Goal: Entertainment & Leisure: Consume media (video, audio)

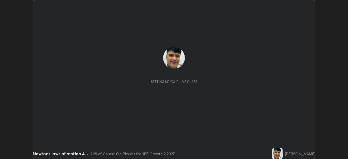
scroll to position [159, 348]
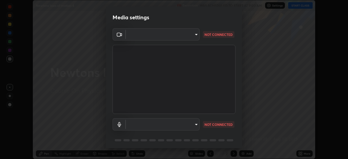
type input "b01729d45edbc9c0263969ae5aeda06708fa428b9a77102190d554404ede5bbd"
type input "communications"
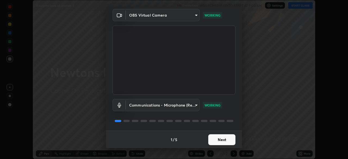
click at [123, 139] on div "1 / 5 Next" at bounding box center [174, 139] width 136 height 17
click at [222, 141] on button "Next" at bounding box center [222, 139] width 27 height 11
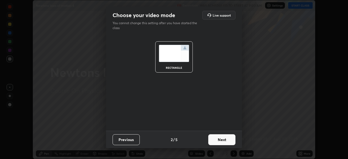
scroll to position [0, 0]
click at [222, 142] on button "Next" at bounding box center [222, 139] width 27 height 11
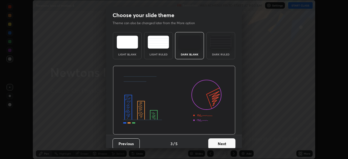
click at [223, 142] on button "Next" at bounding box center [222, 144] width 27 height 11
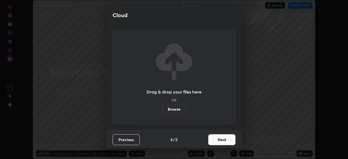
click at [223, 143] on button "Next" at bounding box center [222, 139] width 27 height 11
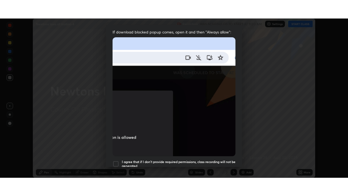
scroll to position [130, 0]
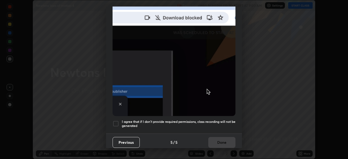
click at [116, 121] on div at bounding box center [116, 124] width 7 height 7
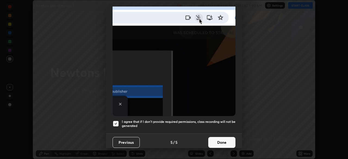
click at [220, 138] on button "Done" at bounding box center [222, 142] width 27 height 11
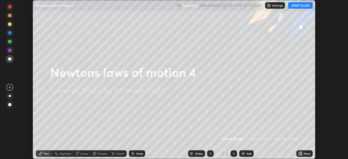
click at [301, 5] on button "START CLASS" at bounding box center [301, 5] width 25 height 7
click at [301, 154] on icon at bounding box center [301, 154] width 1 height 1
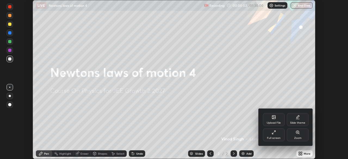
click at [278, 137] on div "Full screen" at bounding box center [274, 138] width 14 height 3
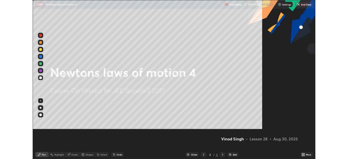
scroll to position [196, 348]
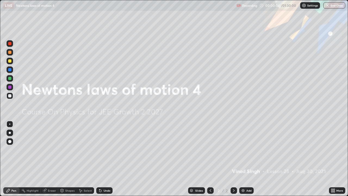
click at [243, 159] on img at bounding box center [243, 190] width 4 height 4
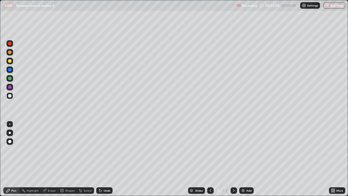
click at [10, 78] on div at bounding box center [9, 78] width 3 height 3
click at [53, 159] on div "Eraser" at bounding box center [49, 190] width 17 height 7
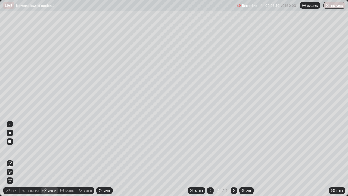
click at [16, 159] on div "Pen" at bounding box center [13, 190] width 5 height 3
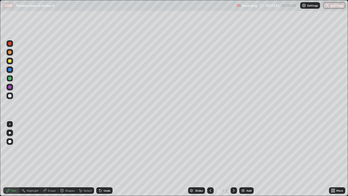
click at [10, 96] on div at bounding box center [9, 95] width 3 height 3
click at [69, 159] on div "Shapes" at bounding box center [69, 190] width 9 height 3
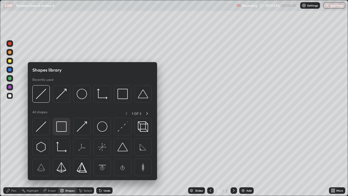
click at [63, 130] on img at bounding box center [61, 126] width 10 height 10
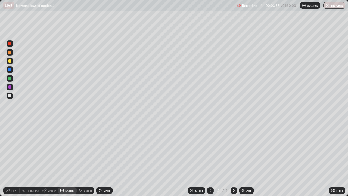
click at [29, 159] on div "Highlight" at bounding box center [30, 190] width 21 height 7
click at [52, 159] on div "Eraser" at bounding box center [52, 190] width 8 height 3
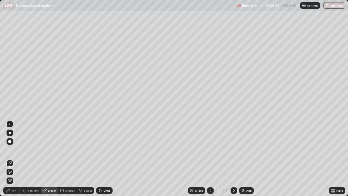
click at [68, 159] on div "Shapes" at bounding box center [69, 190] width 9 height 3
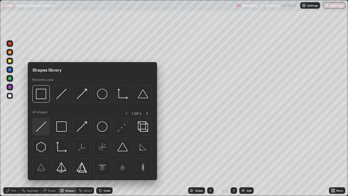
click at [40, 126] on img at bounding box center [41, 126] width 10 height 10
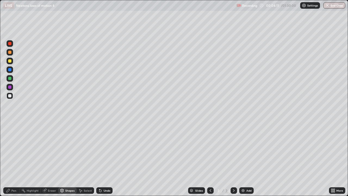
click at [69, 159] on div "Shapes" at bounding box center [69, 190] width 9 height 3
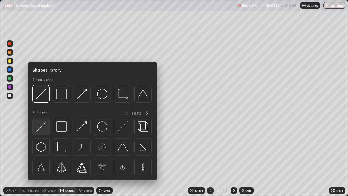
click at [44, 124] on img at bounding box center [41, 126] width 10 height 10
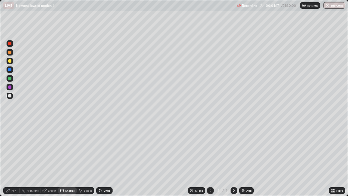
click at [52, 159] on div "Eraser" at bounding box center [52, 190] width 8 height 3
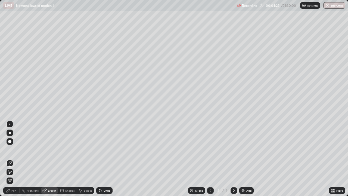
click at [16, 159] on div "Pen" at bounding box center [13, 190] width 5 height 3
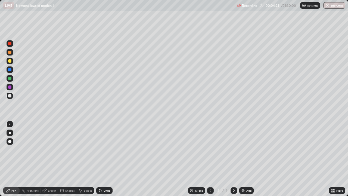
click at [10, 53] on div at bounding box center [9, 52] width 3 height 3
click at [72, 159] on div "Shapes" at bounding box center [69, 190] width 9 height 3
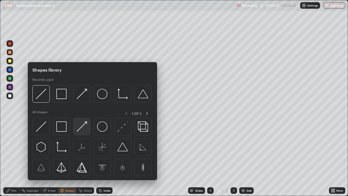
click at [79, 130] on img at bounding box center [82, 126] width 10 height 10
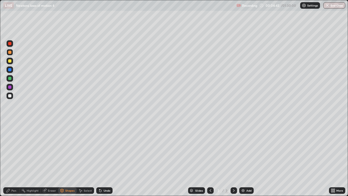
click at [9, 78] on div at bounding box center [9, 78] width 3 height 3
click at [15, 159] on div "Pen" at bounding box center [11, 190] width 16 height 7
click at [9, 60] on div at bounding box center [9, 60] width 3 height 3
click at [10, 44] on div at bounding box center [9, 43] width 3 height 3
click at [10, 96] on div at bounding box center [9, 95] width 3 height 3
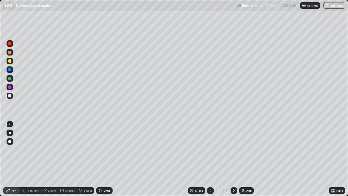
click at [51, 159] on div "Eraser" at bounding box center [52, 190] width 8 height 3
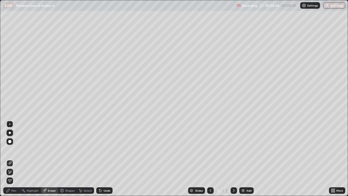
click at [15, 159] on div "Pen" at bounding box center [11, 190] width 16 height 7
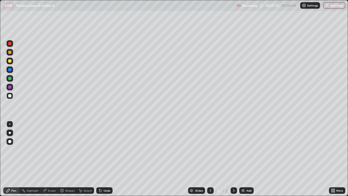
click at [51, 159] on div "Eraser" at bounding box center [52, 190] width 8 height 3
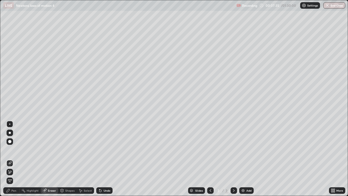
click at [17, 159] on div "Pen" at bounding box center [11, 190] width 16 height 7
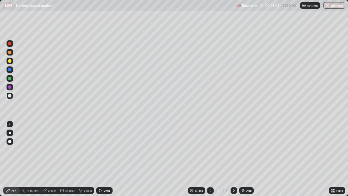
click at [50, 159] on div "Eraser" at bounding box center [49, 190] width 17 height 7
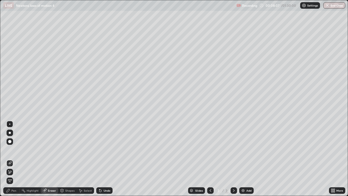
click at [11, 159] on div "Pen" at bounding box center [11, 190] width 16 height 7
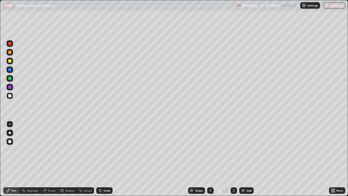
click at [10, 61] on div at bounding box center [9, 60] width 3 height 3
click at [52, 159] on div "Eraser" at bounding box center [52, 190] width 8 height 3
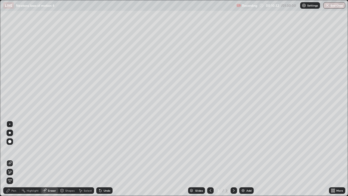
click at [14, 159] on div "Pen" at bounding box center [13, 190] width 5 height 3
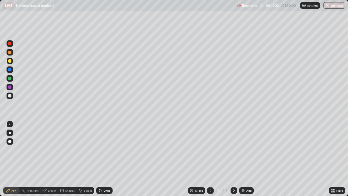
click at [9, 97] on div at bounding box center [9, 95] width 3 height 3
click at [15, 159] on div "Pen" at bounding box center [13, 190] width 5 height 3
click at [10, 61] on div at bounding box center [9, 60] width 3 height 3
click at [243, 159] on img at bounding box center [243, 190] width 4 height 4
click at [211, 159] on icon at bounding box center [211, 190] width 4 height 4
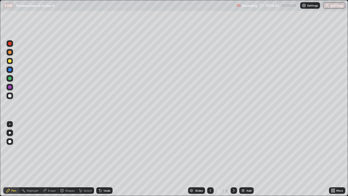
click at [233, 159] on icon at bounding box center [234, 190] width 4 height 4
click at [10, 95] on div at bounding box center [9, 95] width 3 height 3
click at [210, 159] on icon at bounding box center [211, 190] width 4 height 4
click at [233, 159] on div at bounding box center [234, 190] width 7 height 7
click at [52, 159] on div "Eraser" at bounding box center [52, 190] width 8 height 3
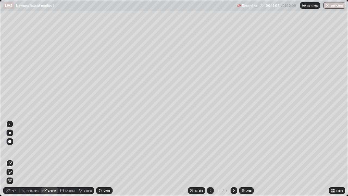
click at [16, 159] on div "Pen" at bounding box center [11, 190] width 16 height 7
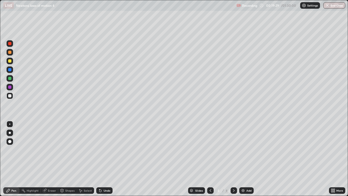
click at [69, 159] on div "Shapes" at bounding box center [69, 190] width 9 height 3
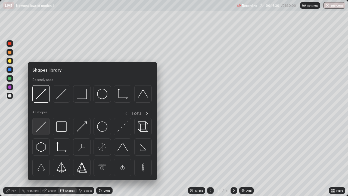
click at [43, 124] on img at bounding box center [41, 126] width 10 height 10
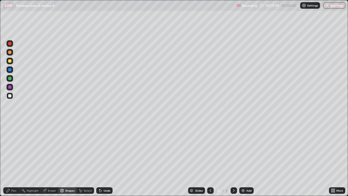
click at [10, 79] on div at bounding box center [9, 78] width 3 height 3
click at [15, 159] on div "Pen" at bounding box center [13, 190] width 5 height 3
click at [211, 159] on icon at bounding box center [211, 190] width 4 height 4
click at [234, 159] on icon at bounding box center [234, 190] width 4 height 4
click at [211, 159] on icon at bounding box center [211, 190] width 4 height 4
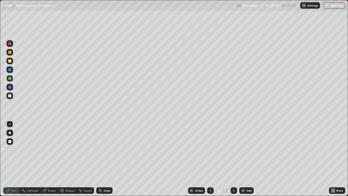
click at [234, 159] on icon at bounding box center [234, 190] width 4 height 4
click at [233, 159] on icon at bounding box center [234, 190] width 4 height 4
click at [243, 159] on img at bounding box center [243, 190] width 4 height 4
click at [11, 78] on div at bounding box center [9, 78] width 3 height 3
click at [9, 61] on div at bounding box center [9, 60] width 3 height 3
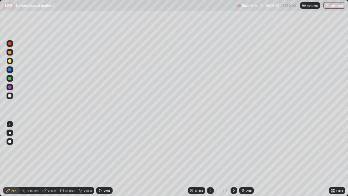
click at [68, 159] on div "Shapes" at bounding box center [69, 190] width 9 height 3
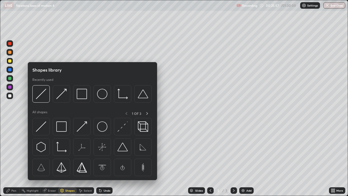
click at [9, 96] on div at bounding box center [9, 95] width 3 height 3
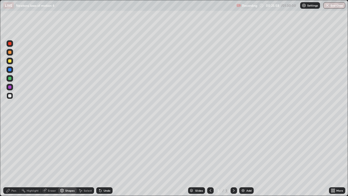
click at [67, 159] on div "Shapes" at bounding box center [69, 190] width 9 height 3
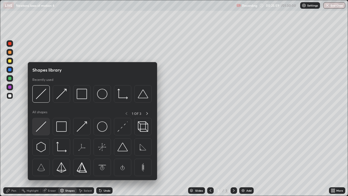
click at [42, 125] on img at bounding box center [41, 126] width 10 height 10
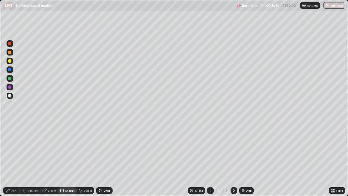
click at [16, 159] on div "Pen" at bounding box center [11, 190] width 16 height 7
click at [10, 70] on div at bounding box center [9, 69] width 3 height 3
click at [71, 159] on div "Shapes" at bounding box center [69, 190] width 9 height 3
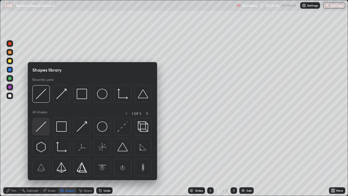
click at [42, 125] on img at bounding box center [41, 126] width 10 height 10
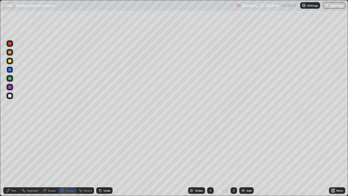
click at [10, 78] on div at bounding box center [9, 78] width 3 height 3
click at [69, 159] on div "Shapes" at bounding box center [69, 190] width 9 height 3
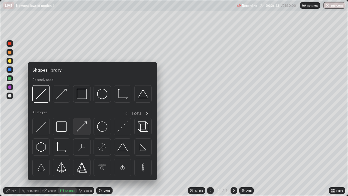
click at [80, 128] on img at bounding box center [82, 126] width 10 height 10
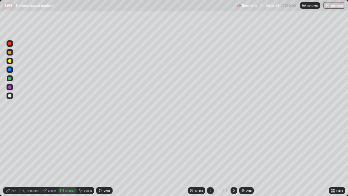
click at [52, 159] on div "Eraser" at bounding box center [52, 190] width 8 height 3
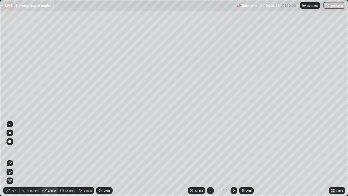
click at [12, 159] on div "Pen" at bounding box center [11, 190] width 16 height 7
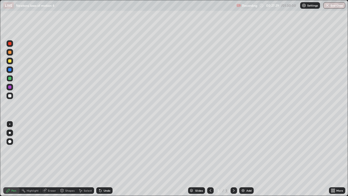
click at [10, 60] on div at bounding box center [9, 60] width 3 height 3
click at [8, 53] on div at bounding box center [9, 52] width 3 height 3
click at [69, 159] on div "Shapes" at bounding box center [69, 190] width 9 height 3
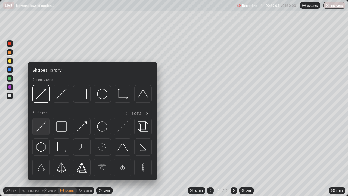
click at [42, 124] on img at bounding box center [41, 126] width 10 height 10
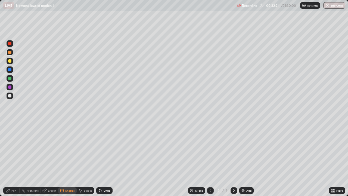
click at [10, 79] on div at bounding box center [9, 78] width 3 height 3
click at [10, 96] on div at bounding box center [9, 95] width 3 height 3
click at [15, 159] on div "Pen" at bounding box center [13, 190] width 5 height 3
click at [10, 61] on div at bounding box center [9, 60] width 3 height 3
click at [9, 44] on div at bounding box center [9, 43] width 3 height 3
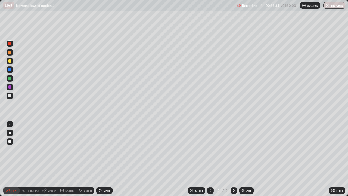
click at [9, 61] on div at bounding box center [9, 60] width 3 height 3
click at [50, 159] on div "Eraser" at bounding box center [52, 190] width 8 height 3
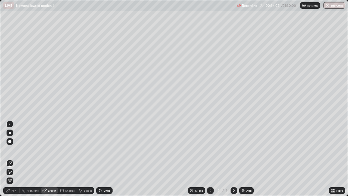
click at [14, 159] on div "Pen" at bounding box center [13, 190] width 5 height 3
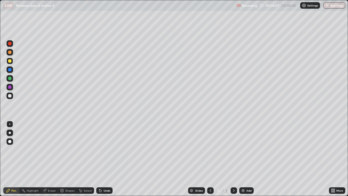
click at [53, 159] on div "Eraser" at bounding box center [52, 190] width 8 height 3
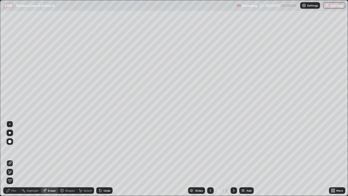
click at [10, 159] on div "Pen" at bounding box center [11, 190] width 16 height 7
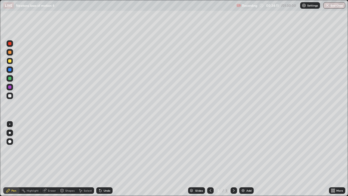
click at [10, 78] on div at bounding box center [9, 78] width 3 height 3
click at [11, 60] on div at bounding box center [9, 60] width 3 height 3
click at [53, 159] on div "Eraser" at bounding box center [52, 190] width 8 height 3
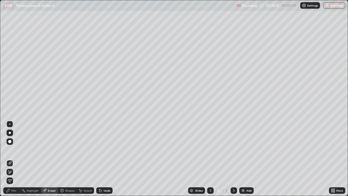
click at [15, 159] on div "Pen" at bounding box center [11, 190] width 16 height 7
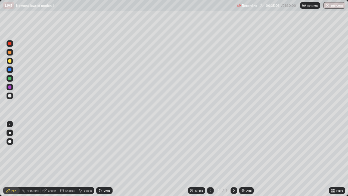
click at [10, 96] on div at bounding box center [9, 95] width 3 height 3
click at [53, 159] on div "Eraser" at bounding box center [52, 190] width 8 height 3
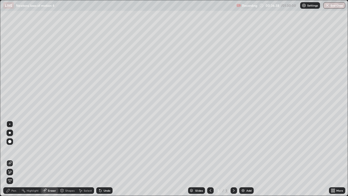
click at [14, 159] on div "Pen" at bounding box center [13, 190] width 5 height 3
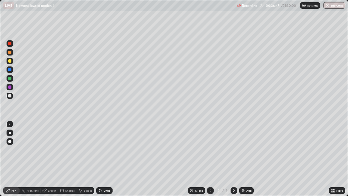
click at [52, 159] on div "Eraser" at bounding box center [52, 190] width 8 height 3
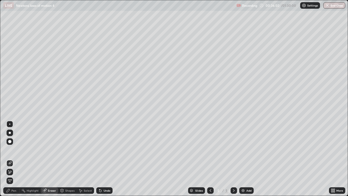
click at [16, 159] on div "Pen" at bounding box center [13, 190] width 5 height 3
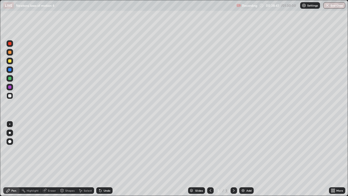
click at [10, 61] on div at bounding box center [9, 60] width 3 height 3
click at [242, 159] on img at bounding box center [243, 190] width 4 height 4
click at [210, 159] on icon at bounding box center [211, 190] width 4 height 4
click at [234, 159] on icon at bounding box center [234, 190] width 4 height 4
click at [210, 159] on icon at bounding box center [211, 190] width 4 height 4
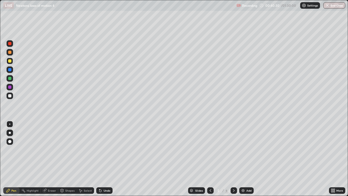
click at [234, 159] on icon at bounding box center [234, 190] width 4 height 4
click at [9, 95] on div at bounding box center [9, 95] width 3 height 3
click at [68, 159] on div "Shapes" at bounding box center [69, 190] width 9 height 3
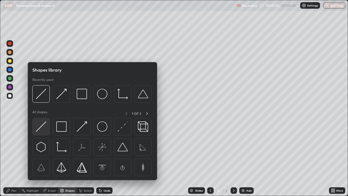
click at [41, 126] on img at bounding box center [41, 126] width 10 height 10
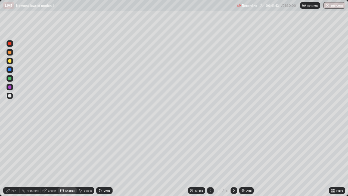
click at [54, 159] on div "Eraser" at bounding box center [49, 190] width 17 height 7
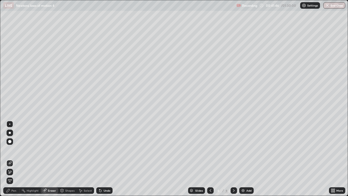
click at [16, 159] on div "Pen" at bounding box center [13, 190] width 5 height 3
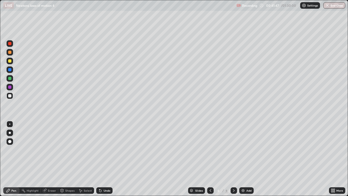
click at [10, 79] on div at bounding box center [9, 78] width 3 height 3
click at [53, 159] on div "Eraser" at bounding box center [49, 190] width 17 height 7
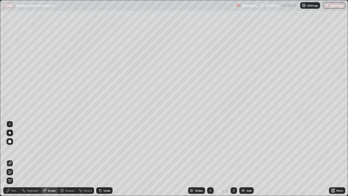
click at [16, 159] on div "Pen" at bounding box center [13, 190] width 5 height 3
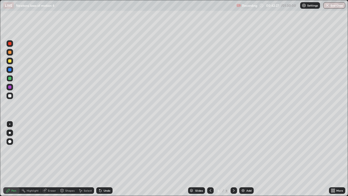
click at [11, 61] on div at bounding box center [9, 60] width 3 height 3
click at [231, 159] on div at bounding box center [234, 190] width 7 height 7
click at [243, 159] on img at bounding box center [243, 190] width 4 height 4
click at [10, 78] on div at bounding box center [9, 78] width 3 height 3
click at [53, 159] on div "Eraser" at bounding box center [52, 190] width 8 height 3
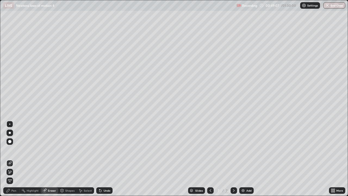
click at [13, 159] on div "Pen" at bounding box center [11, 190] width 16 height 7
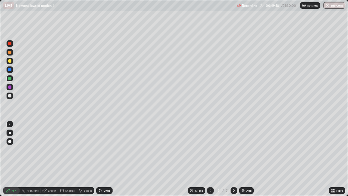
click at [10, 79] on div at bounding box center [9, 78] width 3 height 3
click at [10, 95] on div at bounding box center [9, 95] width 3 height 3
click at [10, 78] on div at bounding box center [9, 78] width 3 height 3
click at [70, 159] on div "Shapes" at bounding box center [69, 190] width 9 height 3
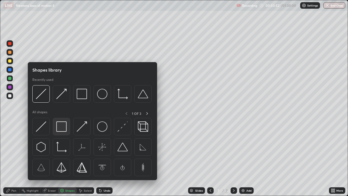
click at [63, 129] on img at bounding box center [61, 126] width 10 height 10
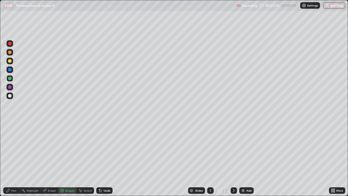
click at [68, 159] on div "Shapes" at bounding box center [69, 190] width 9 height 3
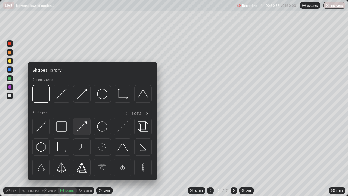
click at [77, 128] on img at bounding box center [82, 126] width 10 height 10
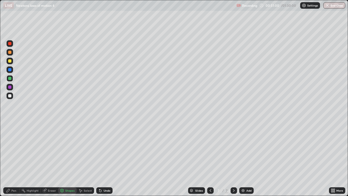
click at [18, 159] on div "Pen" at bounding box center [11, 190] width 16 height 7
click at [10, 87] on div at bounding box center [9, 86] width 3 height 3
click at [10, 52] on div at bounding box center [9, 52] width 3 height 3
click at [10, 87] on div at bounding box center [9, 86] width 3 height 3
click at [10, 70] on div at bounding box center [9, 69] width 3 height 3
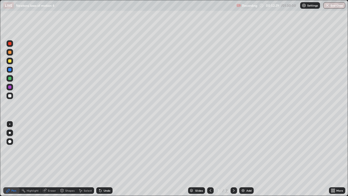
click at [67, 159] on div "Shapes" at bounding box center [69, 190] width 9 height 3
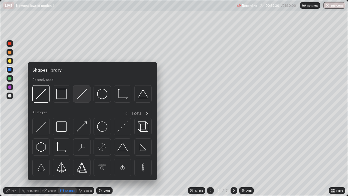
click at [79, 96] on img at bounding box center [82, 94] width 10 height 10
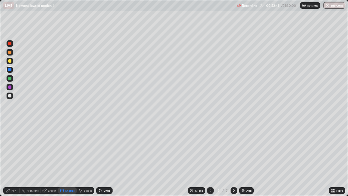
click at [14, 159] on div "Pen" at bounding box center [13, 190] width 5 height 3
click at [10, 97] on div at bounding box center [9, 95] width 3 height 3
click at [53, 159] on div "Eraser" at bounding box center [52, 190] width 8 height 3
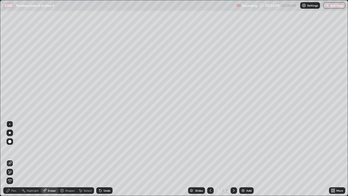
click at [15, 159] on div "Pen" at bounding box center [13, 190] width 5 height 3
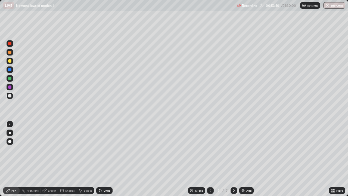
click at [10, 70] on div at bounding box center [9, 69] width 3 height 3
click at [53, 159] on div "Eraser" at bounding box center [52, 190] width 8 height 3
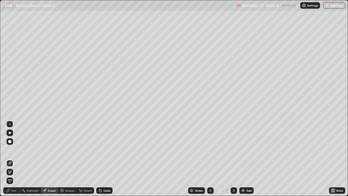
click at [16, 159] on div "Pen" at bounding box center [13, 190] width 5 height 3
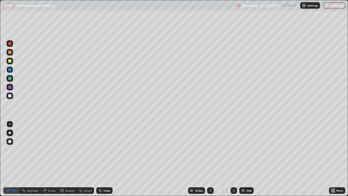
click at [10, 95] on div at bounding box center [9, 95] width 3 height 3
click at [10, 53] on div at bounding box center [9, 52] width 3 height 3
click at [52, 159] on div "Eraser" at bounding box center [52, 190] width 8 height 3
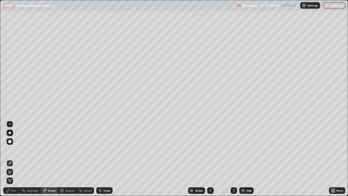
click at [15, 159] on div "Pen" at bounding box center [11, 190] width 16 height 7
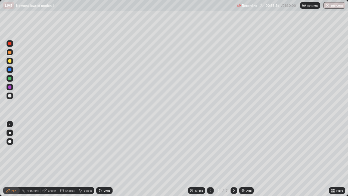
click at [9, 87] on div at bounding box center [9, 86] width 3 height 3
click at [11, 60] on div at bounding box center [9, 60] width 3 height 3
click at [68, 159] on div "Shapes" at bounding box center [69, 190] width 9 height 3
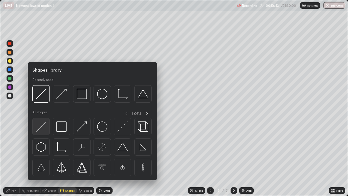
click at [42, 126] on img at bounding box center [41, 126] width 10 height 10
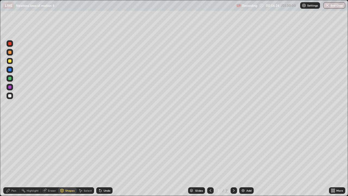
click at [13, 159] on div "Pen" at bounding box center [13, 190] width 5 height 3
click at [242, 159] on img at bounding box center [243, 190] width 4 height 4
click at [10, 77] on div at bounding box center [9, 78] width 3 height 3
click at [10, 96] on div at bounding box center [9, 95] width 3 height 3
click at [9, 70] on div at bounding box center [9, 69] width 3 height 3
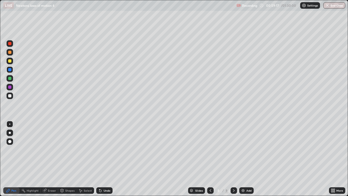
click at [52, 159] on div "Eraser" at bounding box center [49, 190] width 17 height 7
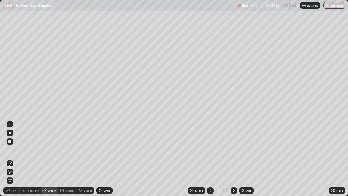
click at [16, 159] on div "Pen" at bounding box center [13, 190] width 5 height 3
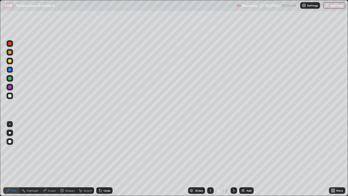
click at [10, 97] on div at bounding box center [9, 95] width 3 height 3
click at [69, 159] on div "Shapes" at bounding box center [69, 190] width 9 height 3
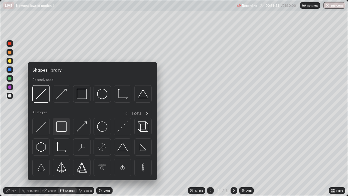
click at [62, 130] on img at bounding box center [61, 126] width 10 height 10
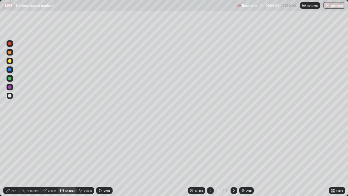
click at [15, 159] on div "Pen" at bounding box center [13, 190] width 5 height 3
click at [10, 87] on div at bounding box center [9, 86] width 3 height 3
click at [70, 159] on div "Shapes" at bounding box center [69, 190] width 9 height 3
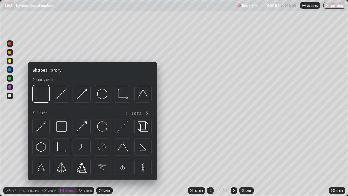
click at [80, 126] on img at bounding box center [82, 126] width 10 height 10
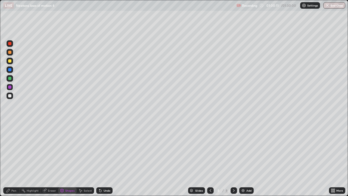
click at [17, 159] on div "Pen" at bounding box center [11, 190] width 16 height 7
click at [10, 78] on div at bounding box center [9, 78] width 3 height 3
click at [51, 159] on div "Eraser" at bounding box center [52, 190] width 8 height 3
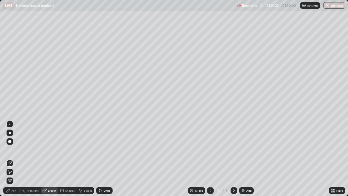
click at [15, 159] on div "Pen" at bounding box center [13, 190] width 5 height 3
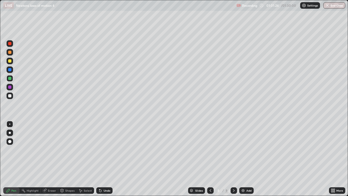
click at [8, 87] on div at bounding box center [9, 86] width 3 height 3
click at [10, 60] on div at bounding box center [9, 60] width 3 height 3
click at [68, 159] on div "Shapes" at bounding box center [69, 190] width 9 height 3
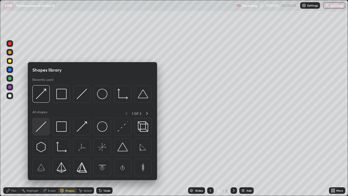
click at [42, 125] on img at bounding box center [41, 126] width 10 height 10
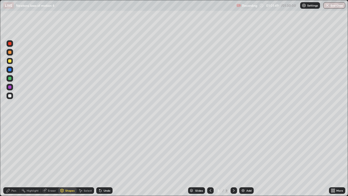
click at [15, 159] on div "Pen" at bounding box center [13, 190] width 5 height 3
click at [69, 159] on div "Shapes" at bounding box center [69, 190] width 9 height 3
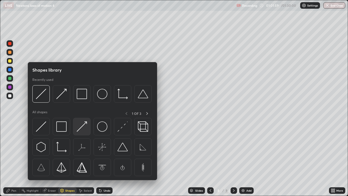
click at [78, 130] on img at bounding box center [82, 126] width 10 height 10
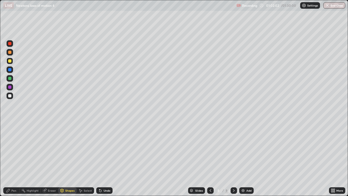
click at [16, 159] on div "Pen" at bounding box center [11, 190] width 16 height 7
click at [51, 159] on div "Eraser" at bounding box center [52, 190] width 8 height 3
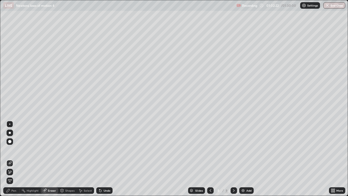
click at [14, 159] on div "Pen" at bounding box center [13, 190] width 5 height 3
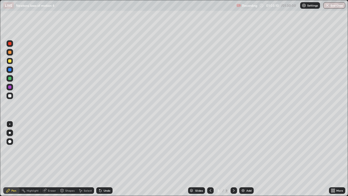
click at [54, 159] on div "Eraser" at bounding box center [52, 190] width 8 height 3
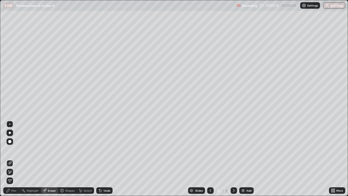
click at [16, 159] on div "Pen" at bounding box center [11, 190] width 16 height 7
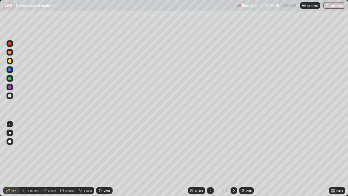
click at [10, 87] on div at bounding box center [9, 86] width 3 height 3
click at [10, 52] on div at bounding box center [9, 52] width 3 height 3
click at [66, 159] on div "Shapes" at bounding box center [69, 190] width 9 height 3
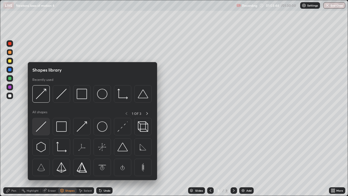
click at [42, 127] on img at bounding box center [41, 126] width 10 height 10
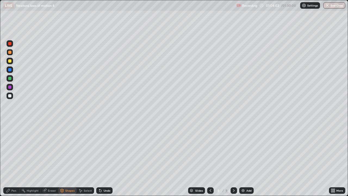
click at [12, 159] on div "Pen" at bounding box center [13, 190] width 5 height 3
click at [10, 96] on div at bounding box center [9, 95] width 3 height 3
click at [233, 159] on icon at bounding box center [234, 190] width 4 height 4
click at [241, 159] on img at bounding box center [243, 190] width 4 height 4
click at [10, 79] on div at bounding box center [9, 78] width 3 height 3
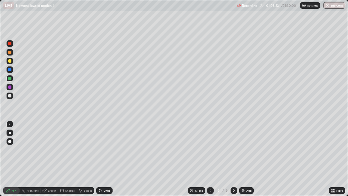
click at [10, 68] on div at bounding box center [10, 69] width 7 height 7
click at [69, 159] on div "Shapes" at bounding box center [67, 190] width 19 height 7
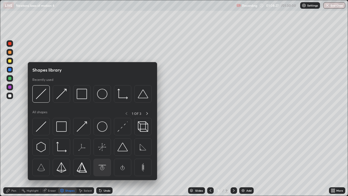
click at [102, 159] on img at bounding box center [102, 167] width 10 height 10
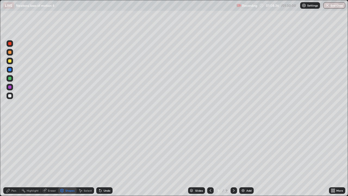
click at [10, 53] on div at bounding box center [9, 52] width 3 height 3
click at [50, 159] on div "Eraser" at bounding box center [52, 190] width 8 height 3
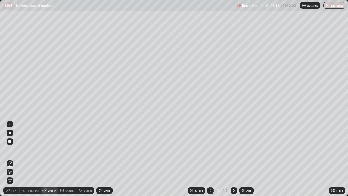
click at [14, 159] on div "Pen" at bounding box center [11, 190] width 16 height 7
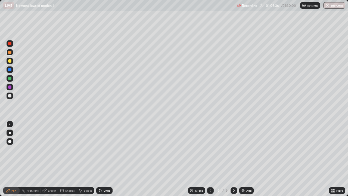
click at [52, 159] on div "Eraser" at bounding box center [49, 190] width 17 height 7
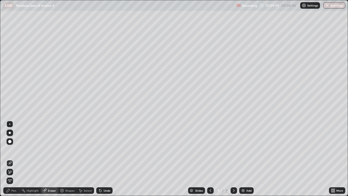
click at [14, 159] on div "Pen" at bounding box center [13, 190] width 5 height 3
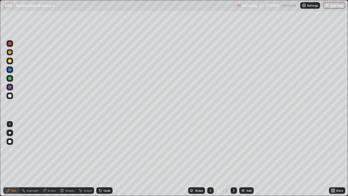
click at [8, 96] on div at bounding box center [9, 95] width 3 height 3
click at [68, 159] on div "Shapes" at bounding box center [69, 190] width 9 height 3
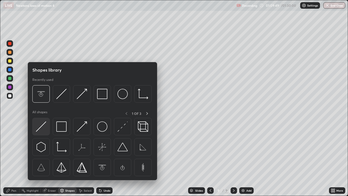
click at [41, 125] on img at bounding box center [41, 126] width 10 height 10
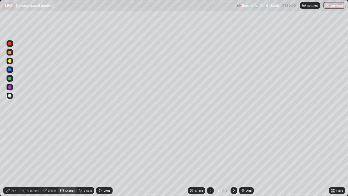
click at [14, 159] on div "Pen" at bounding box center [11, 190] width 16 height 7
click at [10, 87] on div at bounding box center [9, 86] width 3 height 3
click at [10, 95] on div at bounding box center [9, 95] width 3 height 3
click at [10, 60] on div at bounding box center [9, 60] width 3 height 3
click at [68, 159] on div "Shapes" at bounding box center [69, 190] width 9 height 3
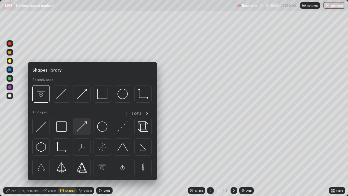
click at [80, 128] on img at bounding box center [82, 126] width 10 height 10
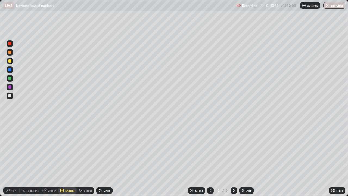
click at [13, 159] on div "Pen" at bounding box center [13, 190] width 5 height 3
click at [10, 96] on div at bounding box center [9, 95] width 3 height 3
click at [10, 78] on div at bounding box center [9, 78] width 3 height 3
click at [68, 159] on div "Shapes" at bounding box center [69, 190] width 9 height 3
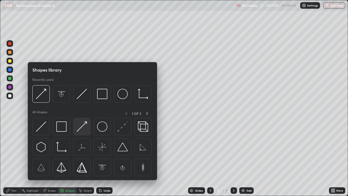
click at [77, 131] on img at bounding box center [82, 126] width 10 height 10
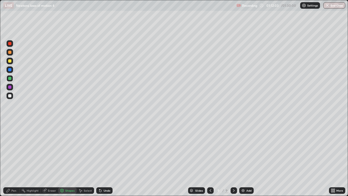
click at [15, 159] on div "Pen" at bounding box center [13, 190] width 5 height 3
click at [10, 62] on div at bounding box center [9, 60] width 3 height 3
click at [50, 159] on div "Eraser" at bounding box center [52, 190] width 8 height 3
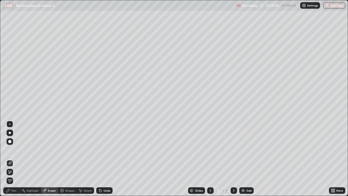
click at [14, 159] on div "Pen" at bounding box center [13, 190] width 5 height 3
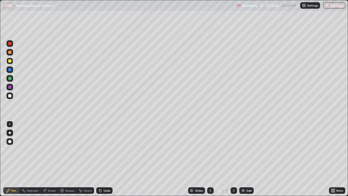
click at [15, 159] on div "Pen" at bounding box center [13, 190] width 5 height 3
click at [10, 79] on div at bounding box center [9, 78] width 3 height 3
click at [68, 159] on div "Shapes" at bounding box center [69, 190] width 9 height 3
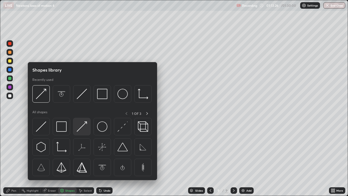
click at [80, 130] on img at bounding box center [82, 126] width 10 height 10
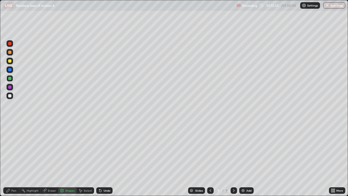
click at [14, 159] on div "Pen" at bounding box center [11, 190] width 16 height 7
click at [10, 61] on div at bounding box center [9, 60] width 3 height 3
click at [69, 159] on div "Shapes" at bounding box center [69, 190] width 9 height 3
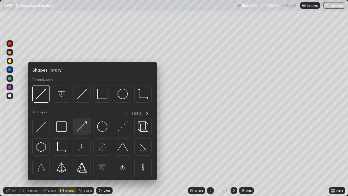
click at [78, 128] on img at bounding box center [82, 126] width 10 height 10
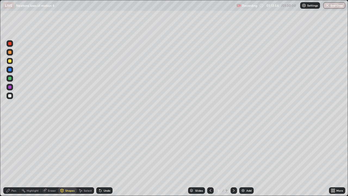
click at [14, 159] on div "Pen" at bounding box center [13, 190] width 5 height 3
click at [67, 159] on div "Shapes" at bounding box center [69, 190] width 9 height 3
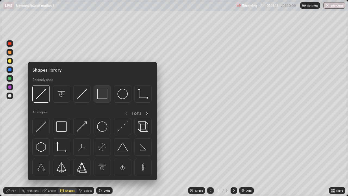
click at [103, 96] on img at bounding box center [102, 94] width 10 height 10
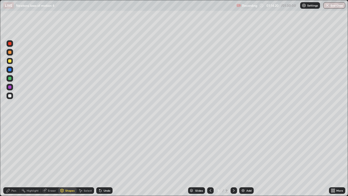
click at [69, 159] on div "Shapes" at bounding box center [67, 190] width 19 height 7
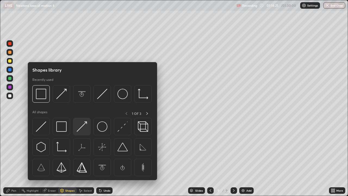
click at [81, 127] on img at bounding box center [82, 126] width 10 height 10
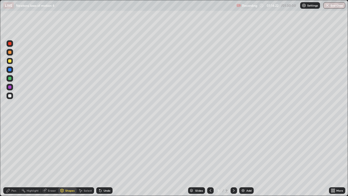
click at [11, 86] on div at bounding box center [9, 86] width 3 height 3
click at [16, 159] on div "Pen" at bounding box center [13, 190] width 5 height 3
click at [69, 159] on div "Shapes" at bounding box center [69, 190] width 9 height 3
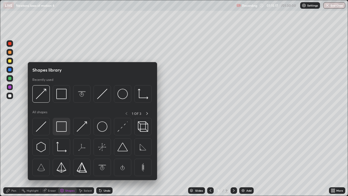
click at [62, 127] on img at bounding box center [61, 126] width 10 height 10
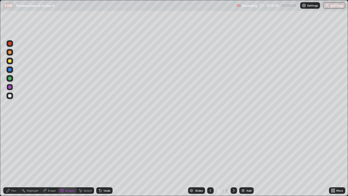
click at [9, 97] on div at bounding box center [9, 95] width 3 height 3
click at [71, 159] on div "Shapes" at bounding box center [69, 190] width 9 height 3
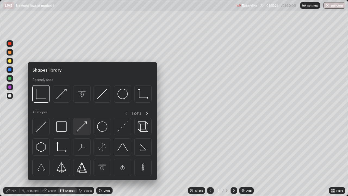
click at [80, 128] on img at bounding box center [82, 126] width 10 height 10
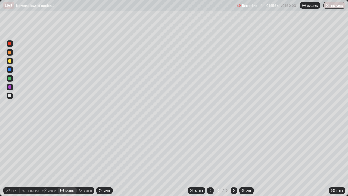
click at [13, 159] on div "Pen" at bounding box center [13, 190] width 5 height 3
click at [52, 159] on div "Eraser" at bounding box center [52, 190] width 8 height 3
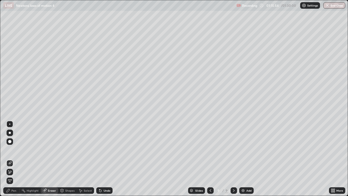
click at [14, 159] on div "Pen" at bounding box center [11, 190] width 16 height 7
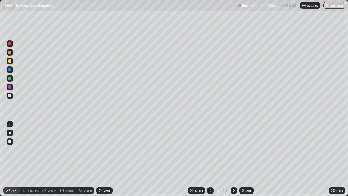
click at [51, 159] on div "Eraser" at bounding box center [52, 190] width 8 height 3
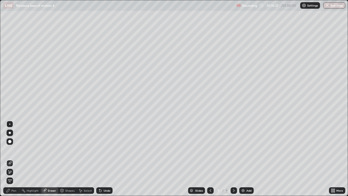
click at [16, 159] on div "Pen" at bounding box center [11, 190] width 16 height 7
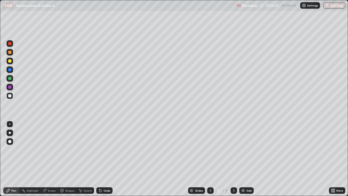
click at [69, 159] on div "Shapes" at bounding box center [69, 190] width 9 height 3
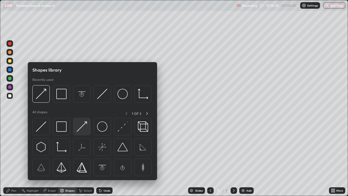
click at [81, 128] on img at bounding box center [82, 126] width 10 height 10
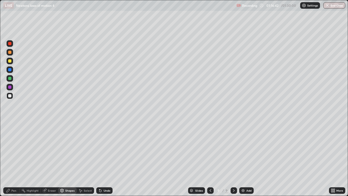
click at [12, 159] on div "Pen" at bounding box center [13, 190] width 5 height 3
click at [10, 95] on div at bounding box center [9, 95] width 3 height 3
click at [241, 159] on img at bounding box center [243, 190] width 4 height 4
click at [11, 69] on div at bounding box center [9, 69] width 3 height 3
click at [209, 159] on icon at bounding box center [210, 190] width 4 height 4
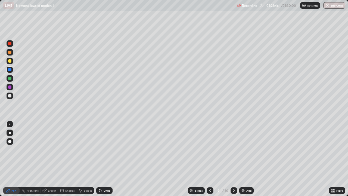
click at [234, 159] on icon at bounding box center [234, 190] width 4 height 4
click at [10, 69] on div at bounding box center [9, 69] width 3 height 3
click at [53, 159] on div "Eraser" at bounding box center [52, 190] width 8 height 3
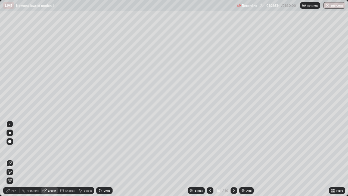
click at [15, 159] on div "Pen" at bounding box center [11, 190] width 16 height 7
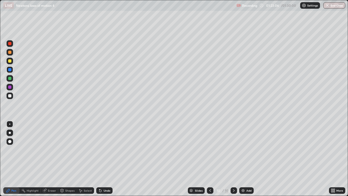
click at [50, 159] on div "Eraser" at bounding box center [52, 190] width 8 height 3
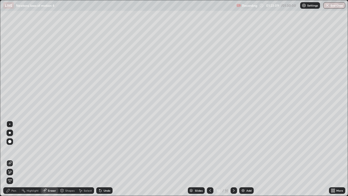
click at [17, 159] on div "Pen" at bounding box center [11, 190] width 16 height 7
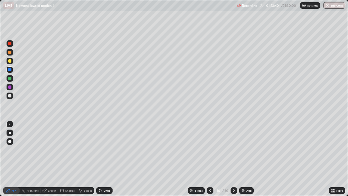
click at [53, 159] on div "Eraser" at bounding box center [52, 190] width 8 height 3
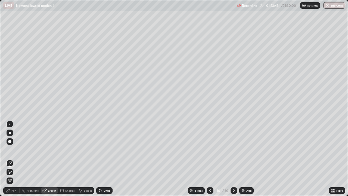
click at [16, 159] on div "Pen" at bounding box center [13, 190] width 5 height 3
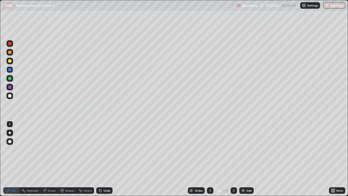
click at [10, 79] on div at bounding box center [9, 78] width 3 height 3
click at [69, 159] on div "Shapes" at bounding box center [69, 190] width 9 height 3
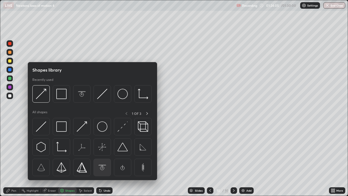
click at [104, 159] on img at bounding box center [102, 167] width 10 height 10
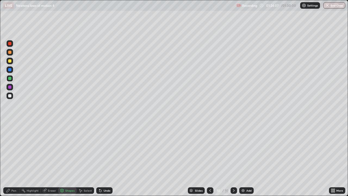
click at [71, 159] on div "Shapes" at bounding box center [69, 190] width 9 height 3
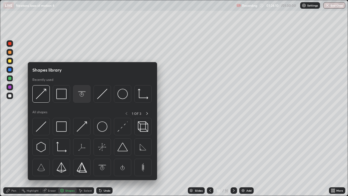
click at [81, 93] on img at bounding box center [82, 94] width 10 height 10
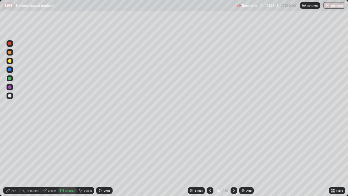
click at [15, 159] on div "Pen" at bounding box center [13, 190] width 5 height 3
click at [70, 159] on div "Shapes" at bounding box center [69, 190] width 9 height 3
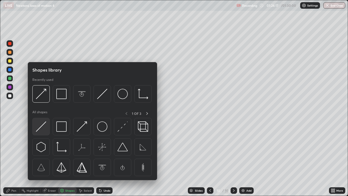
click at [42, 125] on img at bounding box center [41, 126] width 10 height 10
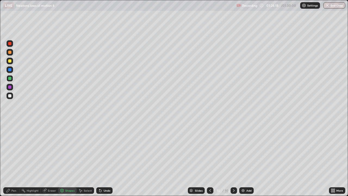
click at [9, 97] on div at bounding box center [9, 95] width 3 height 3
click at [14, 159] on div "Pen" at bounding box center [13, 190] width 5 height 3
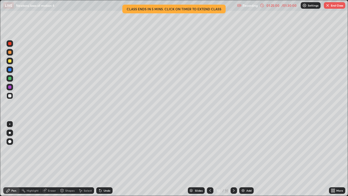
click at [10, 52] on div at bounding box center [9, 52] width 3 height 3
click at [70, 159] on div "Shapes" at bounding box center [69, 190] width 9 height 3
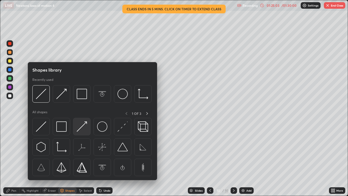
click at [80, 128] on img at bounding box center [82, 126] width 10 height 10
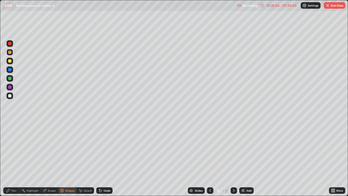
click at [17, 159] on div "Pen" at bounding box center [11, 190] width 16 height 7
click at [9, 44] on div at bounding box center [9, 43] width 3 height 3
click at [9, 53] on div at bounding box center [9, 52] width 3 height 3
click at [49, 159] on div "Eraser" at bounding box center [52, 190] width 8 height 3
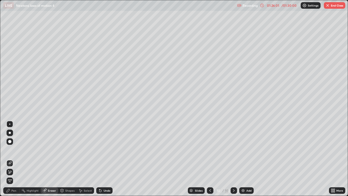
click at [14, 159] on div "Pen" at bounding box center [11, 190] width 16 height 7
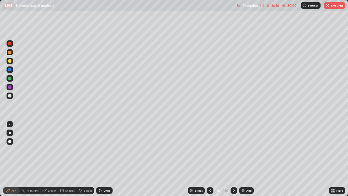
click at [68, 159] on div "Shapes" at bounding box center [69, 190] width 9 height 3
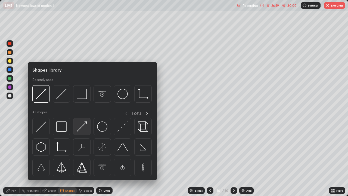
click at [78, 130] on img at bounding box center [82, 126] width 10 height 10
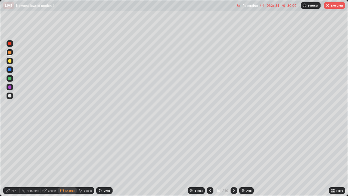
click at [16, 159] on div "Pen" at bounding box center [13, 190] width 5 height 3
click at [9, 87] on div at bounding box center [9, 86] width 3 height 3
click at [10, 96] on div at bounding box center [9, 95] width 3 height 3
click at [54, 159] on div "Eraser" at bounding box center [52, 190] width 8 height 3
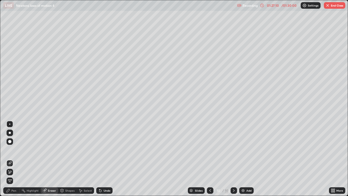
click at [17, 159] on div "Pen" at bounding box center [11, 190] width 16 height 7
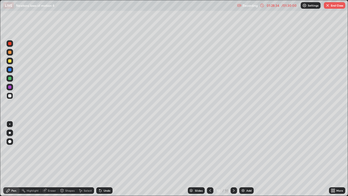
click at [9, 96] on div at bounding box center [9, 95] width 3 height 3
click at [15, 159] on div "Pen" at bounding box center [11, 190] width 16 height 7
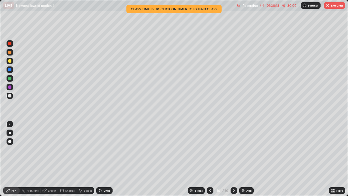
click at [339, 5] on button "End Class" at bounding box center [335, 5] width 22 height 7
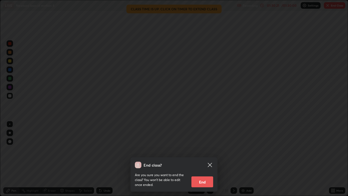
click at [203, 159] on button "End" at bounding box center [203, 181] width 22 height 11
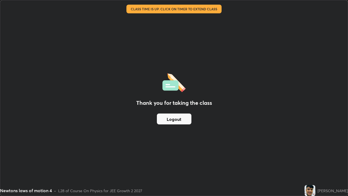
click at [207, 11] on div "Thank you for taking the class Logout" at bounding box center [174, 97] width 348 height 195
click at [181, 119] on button "Logout" at bounding box center [174, 119] width 35 height 11
click at [316, 159] on img at bounding box center [310, 190] width 11 height 11
click at [332, 159] on div "[PERSON_NAME]" at bounding box center [333, 191] width 30 height 6
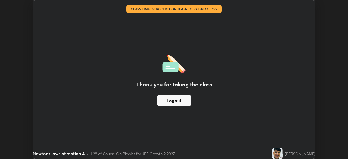
scroll to position [27064, 26875]
click at [177, 100] on button "Logout" at bounding box center [174, 100] width 35 height 11
click at [283, 150] on img at bounding box center [277, 153] width 11 height 11
click at [302, 154] on div "[PERSON_NAME]" at bounding box center [300, 154] width 30 height 6
click at [292, 128] on div "Thank you for taking the class Logout" at bounding box center [174, 79] width 283 height 159
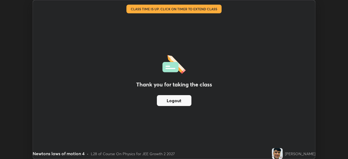
click at [172, 101] on button "Logout" at bounding box center [174, 100] width 35 height 11
click at [175, 99] on button "Logout" at bounding box center [174, 100] width 35 height 11
click at [278, 120] on div "Thank you for taking the class Logout" at bounding box center [174, 79] width 283 height 159
click at [293, 99] on div "Thank you for taking the class Logout" at bounding box center [174, 79] width 283 height 159
click at [297, 101] on div "Thank you for taking the class Logout" at bounding box center [174, 79] width 283 height 159
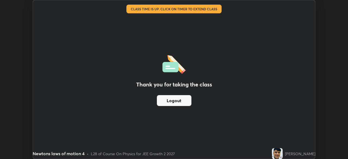
click at [283, 155] on img at bounding box center [277, 153] width 11 height 11
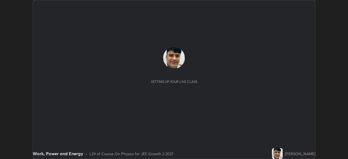
scroll to position [159, 348]
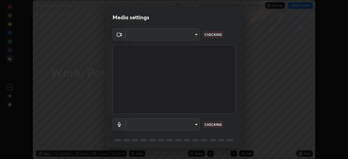
type input "b01729d45edbc9c0263969ae5aeda06708fa428b9a77102190d554404ede5bbd"
type input "communications"
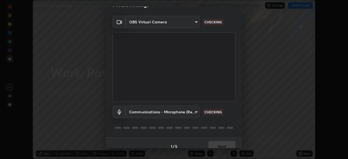
scroll to position [19, 0]
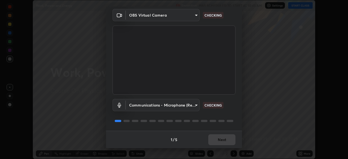
click at [177, 106] on body "Erase all Work, Power and Energy Recording WAS SCHEDULED TO START AT 10:45 AM S…" at bounding box center [174, 79] width 348 height 159
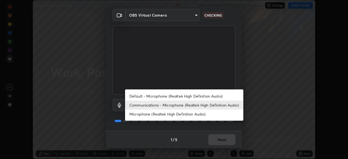
click at [176, 105] on li "Communications - Microphone (Realtek High Definition Audio)" at bounding box center [184, 105] width 118 height 9
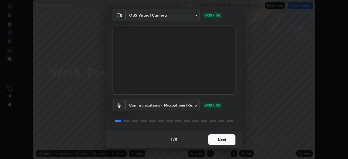
click at [224, 143] on button "Next" at bounding box center [222, 139] width 27 height 11
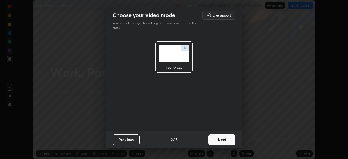
scroll to position [0, 0]
click at [226, 140] on button "Next" at bounding box center [222, 139] width 27 height 11
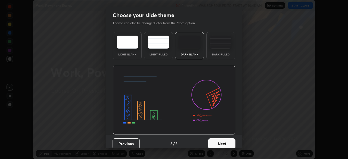
click at [226, 140] on button "Next" at bounding box center [222, 144] width 27 height 11
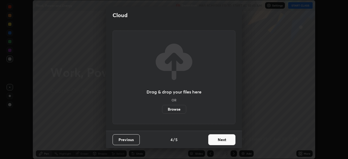
click at [228, 143] on button "Next" at bounding box center [222, 139] width 27 height 11
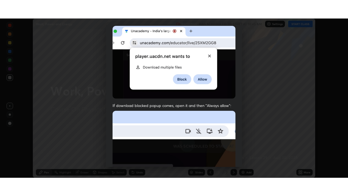
scroll to position [130, 0]
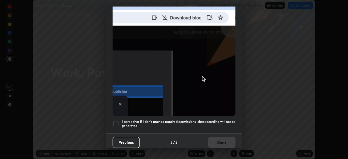
click at [116, 121] on div at bounding box center [116, 124] width 7 height 7
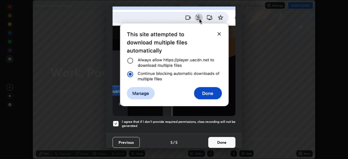
click at [218, 139] on button "Done" at bounding box center [222, 142] width 27 height 11
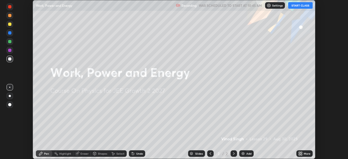
click at [303, 6] on button "START CLASS" at bounding box center [301, 5] width 25 height 7
click at [242, 153] on img at bounding box center [243, 154] width 4 height 4
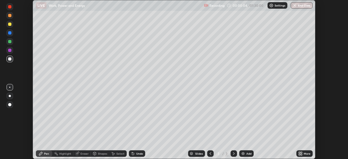
click at [300, 153] on icon at bounding box center [299, 152] width 1 height 1
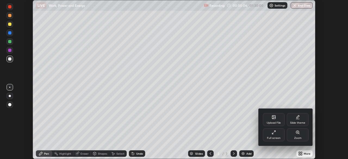
click at [274, 137] on div "Full screen" at bounding box center [274, 138] width 14 height 3
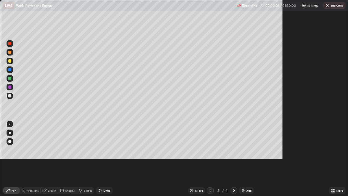
scroll to position [196, 348]
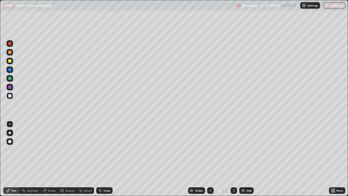
click at [9, 53] on div at bounding box center [9, 52] width 3 height 3
click at [52, 159] on div "Eraser" at bounding box center [52, 190] width 8 height 3
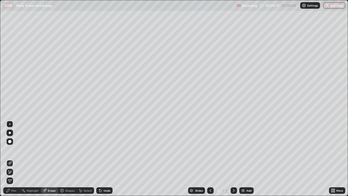
click at [15, 159] on div "Pen" at bounding box center [11, 190] width 16 height 7
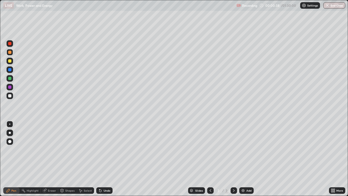
click at [10, 79] on div at bounding box center [9, 78] width 3 height 3
click at [9, 69] on div at bounding box center [9, 69] width 3 height 3
click at [9, 79] on div at bounding box center [9, 78] width 3 height 3
click at [68, 159] on div "Shapes" at bounding box center [69, 190] width 9 height 3
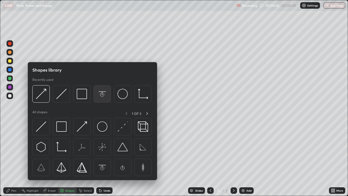
click at [101, 95] on img at bounding box center [102, 94] width 10 height 10
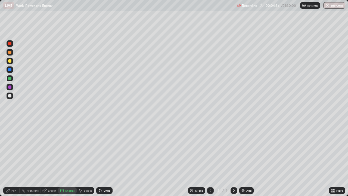
click at [9, 96] on div at bounding box center [9, 95] width 3 height 3
click at [71, 159] on div "Shapes" at bounding box center [67, 190] width 19 height 7
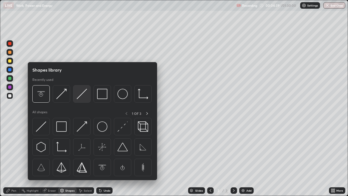
click at [78, 97] on img at bounding box center [82, 94] width 10 height 10
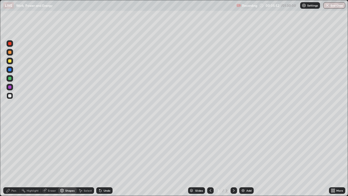
click at [10, 87] on div at bounding box center [9, 86] width 3 height 3
click at [52, 159] on div "Eraser" at bounding box center [52, 190] width 8 height 3
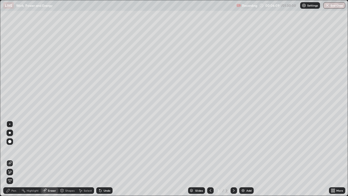
click at [17, 159] on div "Pen" at bounding box center [11, 190] width 16 height 7
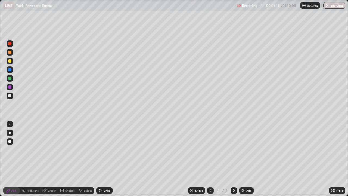
click at [9, 78] on div at bounding box center [9, 78] width 3 height 3
click at [9, 61] on div at bounding box center [9, 60] width 3 height 3
click at [11, 69] on div at bounding box center [9, 69] width 3 height 3
click at [52, 159] on div "Eraser" at bounding box center [49, 190] width 17 height 7
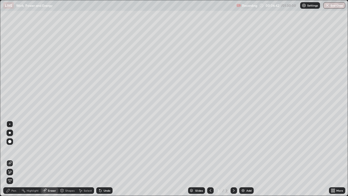
click at [15, 159] on div "Pen" at bounding box center [11, 190] width 16 height 7
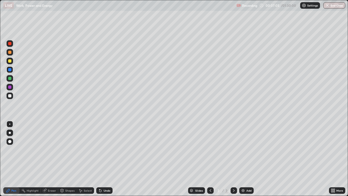
click at [10, 96] on div at bounding box center [9, 95] width 3 height 3
click at [68, 159] on div "Shapes" at bounding box center [69, 190] width 9 height 3
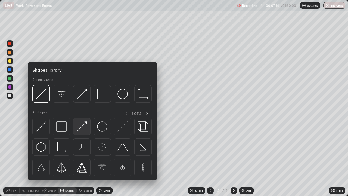
click at [79, 128] on img at bounding box center [82, 126] width 10 height 10
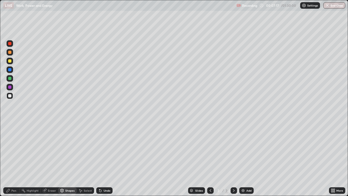
click at [14, 159] on div "Pen" at bounding box center [11, 190] width 16 height 7
click at [9, 60] on div at bounding box center [9, 60] width 3 height 3
click at [69, 159] on div "Shapes" at bounding box center [69, 190] width 9 height 3
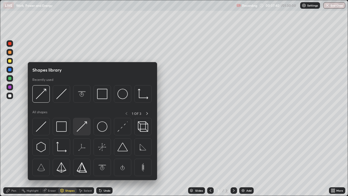
click at [81, 126] on img at bounding box center [82, 126] width 10 height 10
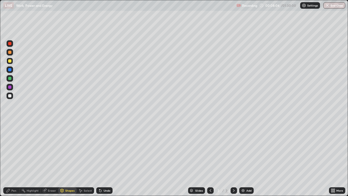
click at [51, 159] on div "Eraser" at bounding box center [52, 190] width 8 height 3
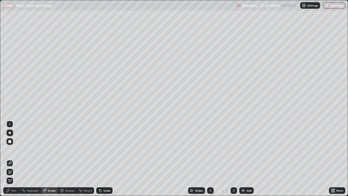
click at [14, 159] on div "Pen" at bounding box center [13, 190] width 5 height 3
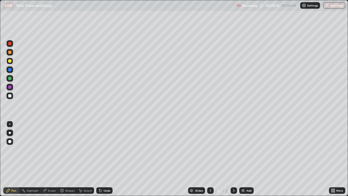
click at [11, 88] on div at bounding box center [9, 86] width 3 height 3
click at [71, 159] on div "Shapes" at bounding box center [69, 190] width 9 height 3
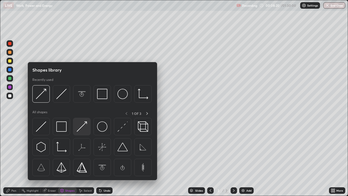
click at [78, 129] on img at bounding box center [82, 126] width 10 height 10
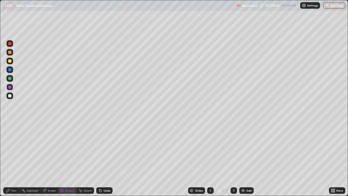
click at [15, 159] on div "Pen" at bounding box center [11, 190] width 16 height 7
click at [10, 80] on div at bounding box center [9, 78] width 3 height 3
click at [10, 61] on div at bounding box center [9, 60] width 3 height 3
click at [243, 159] on img at bounding box center [243, 190] width 4 height 4
click at [10, 78] on div at bounding box center [9, 78] width 3 height 3
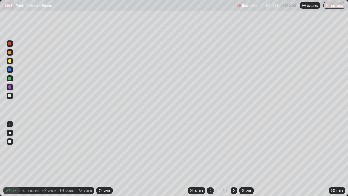
click at [50, 159] on div "Eraser" at bounding box center [52, 190] width 8 height 3
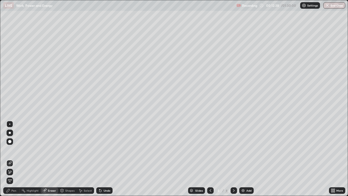
click at [14, 159] on div "Pen" at bounding box center [13, 190] width 5 height 3
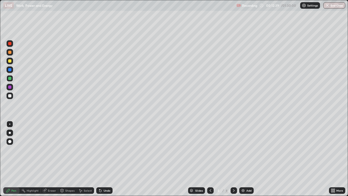
click at [10, 94] on div at bounding box center [9, 95] width 3 height 3
click at [68, 159] on div "Shapes" at bounding box center [69, 190] width 9 height 3
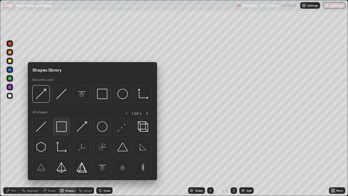
click at [60, 125] on img at bounding box center [61, 126] width 10 height 10
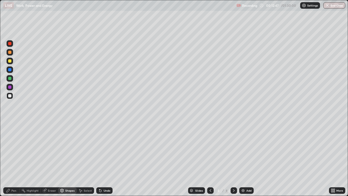
click at [9, 79] on div at bounding box center [9, 78] width 3 height 3
click at [68, 159] on div "Shapes" at bounding box center [69, 190] width 9 height 3
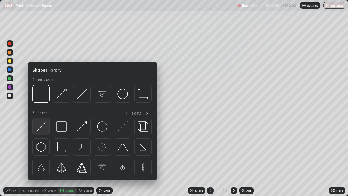
click at [40, 126] on img at bounding box center [41, 126] width 10 height 10
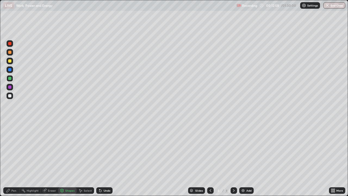
click at [15, 159] on div "Pen" at bounding box center [13, 190] width 5 height 3
click at [10, 96] on div at bounding box center [9, 95] width 3 height 3
click at [68, 159] on div "Shapes" at bounding box center [69, 190] width 9 height 3
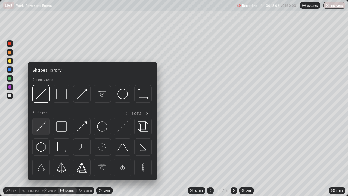
click at [44, 124] on img at bounding box center [41, 126] width 10 height 10
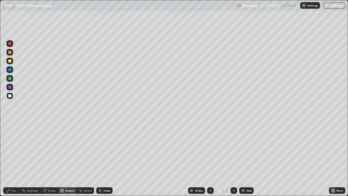
click at [16, 159] on div "Pen" at bounding box center [13, 190] width 5 height 3
click at [52, 159] on div "Eraser" at bounding box center [52, 190] width 8 height 3
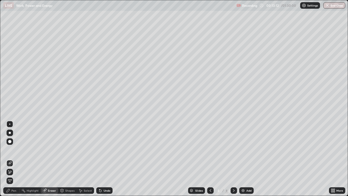
click at [15, 159] on div "Pen" at bounding box center [11, 190] width 16 height 7
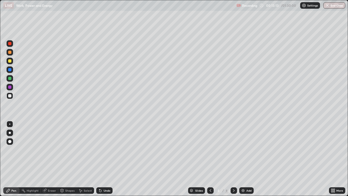
click at [10, 53] on div at bounding box center [9, 52] width 3 height 3
click at [69, 159] on div "Shapes" at bounding box center [69, 190] width 9 height 3
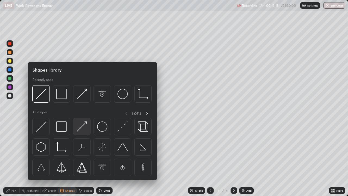
click at [78, 130] on img at bounding box center [82, 126] width 10 height 10
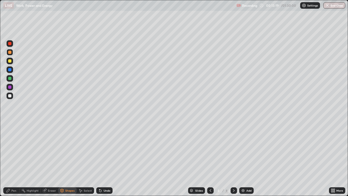
click at [16, 159] on div "Pen" at bounding box center [13, 190] width 5 height 3
click at [10, 61] on div at bounding box center [9, 60] width 3 height 3
click at [71, 159] on div "Shapes" at bounding box center [69, 190] width 9 height 3
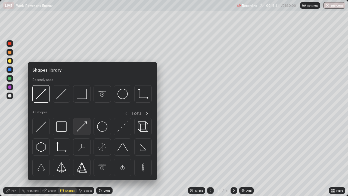
click at [78, 130] on img at bounding box center [82, 126] width 10 height 10
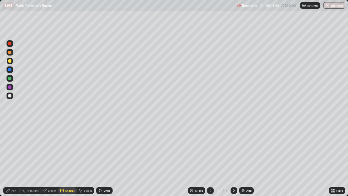
click at [15, 159] on div "Pen" at bounding box center [11, 190] width 16 height 7
click at [10, 96] on div at bounding box center [9, 95] width 3 height 3
click at [9, 95] on div at bounding box center [9, 95] width 3 height 3
click at [9, 78] on div at bounding box center [9, 78] width 3 height 3
click at [242, 159] on img at bounding box center [243, 190] width 4 height 4
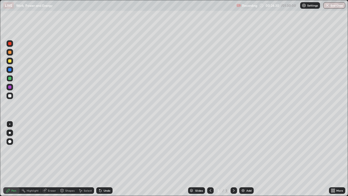
click at [10, 95] on div at bounding box center [9, 95] width 3 height 3
click at [53, 159] on div "Eraser" at bounding box center [52, 190] width 8 height 3
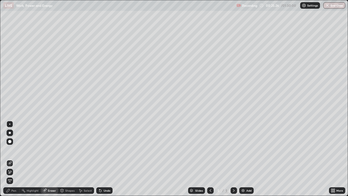
click at [12, 159] on div "Pen" at bounding box center [13, 190] width 5 height 3
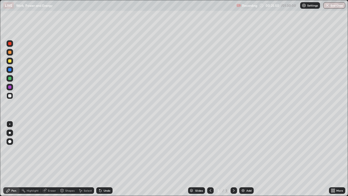
click at [53, 159] on div "Eraser" at bounding box center [49, 190] width 17 height 7
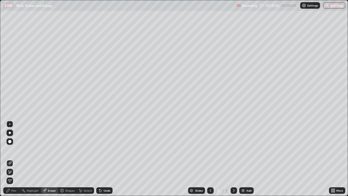
click at [15, 159] on div "Pen" at bounding box center [11, 190] width 16 height 7
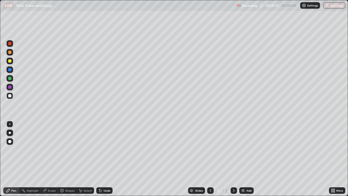
click at [10, 79] on div at bounding box center [9, 78] width 3 height 3
click at [49, 159] on div "Eraser" at bounding box center [52, 190] width 8 height 3
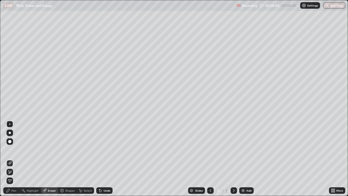
click at [16, 159] on div "Pen" at bounding box center [13, 190] width 5 height 3
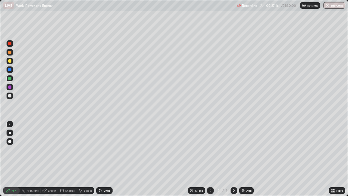
click at [10, 61] on div at bounding box center [9, 60] width 3 height 3
click at [242, 159] on img at bounding box center [243, 190] width 4 height 4
click at [9, 79] on div at bounding box center [9, 78] width 3 height 3
click at [9, 96] on div at bounding box center [9, 95] width 3 height 3
click at [9, 78] on div at bounding box center [9, 78] width 3 height 3
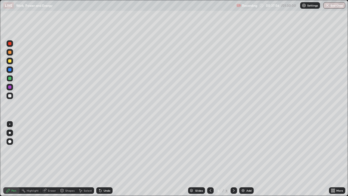
click at [243, 159] on img at bounding box center [243, 190] width 4 height 4
click at [11, 78] on div at bounding box center [9, 78] width 3 height 3
click at [10, 69] on div at bounding box center [9, 69] width 3 height 3
click at [9, 95] on div at bounding box center [9, 95] width 3 height 3
click at [50, 159] on div "Eraser" at bounding box center [52, 190] width 8 height 3
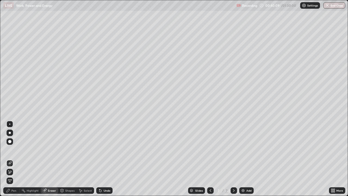
click at [17, 159] on div "Pen" at bounding box center [11, 190] width 16 height 7
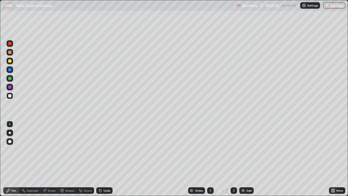
click at [53, 159] on div "Eraser" at bounding box center [52, 190] width 8 height 3
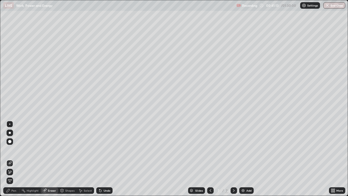
click at [88, 159] on div "Select" at bounding box center [88, 190] width 8 height 3
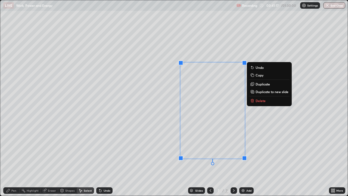
click at [259, 99] on p "Delete" at bounding box center [261, 101] width 10 height 4
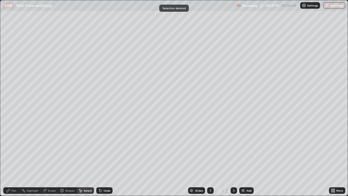
click at [13, 159] on div "Pen" at bounding box center [13, 190] width 5 height 3
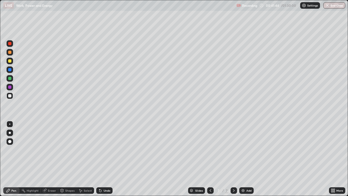
click at [53, 159] on div "Eraser" at bounding box center [52, 190] width 8 height 3
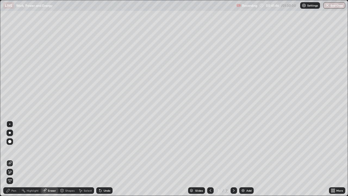
click at [15, 159] on div "Pen" at bounding box center [11, 190] width 16 height 7
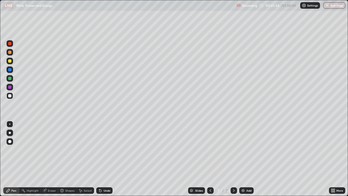
click at [243, 159] on img at bounding box center [243, 190] width 4 height 4
click at [210, 159] on icon at bounding box center [211, 190] width 4 height 4
click at [50, 159] on div "Eraser" at bounding box center [52, 190] width 8 height 3
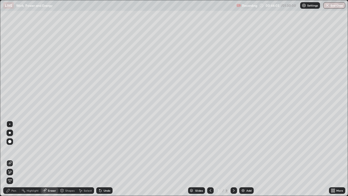
click at [14, 159] on div "Pen" at bounding box center [13, 190] width 5 height 3
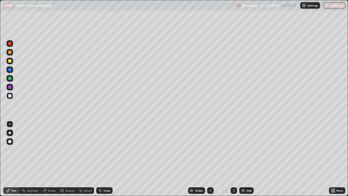
click at [234, 159] on icon at bounding box center [234, 190] width 2 height 3
click at [10, 78] on div at bounding box center [9, 78] width 3 height 3
click at [10, 94] on div at bounding box center [9, 95] width 3 height 3
click at [55, 159] on div "Eraser" at bounding box center [52, 190] width 8 height 3
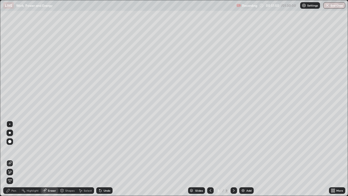
click at [55, 159] on div "Eraser" at bounding box center [52, 190] width 8 height 3
click at [17, 159] on div "Pen" at bounding box center [11, 190] width 16 height 7
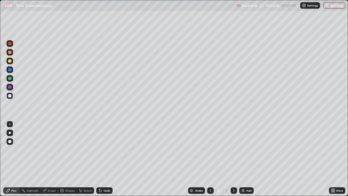
click at [51, 159] on div "Eraser" at bounding box center [52, 190] width 8 height 3
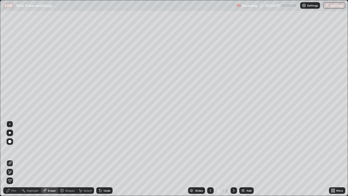
click at [15, 159] on div "Pen" at bounding box center [13, 190] width 5 height 3
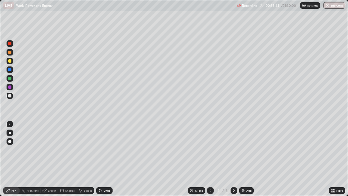
click at [232, 159] on icon at bounding box center [234, 190] width 4 height 4
click at [242, 159] on img at bounding box center [243, 190] width 4 height 4
click at [9, 70] on div at bounding box center [9, 69] width 3 height 3
click at [10, 96] on div at bounding box center [9, 95] width 3 height 3
click at [70, 159] on div "Shapes" at bounding box center [69, 190] width 9 height 3
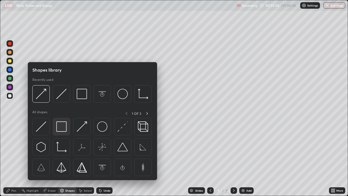
click at [63, 130] on img at bounding box center [61, 126] width 10 height 10
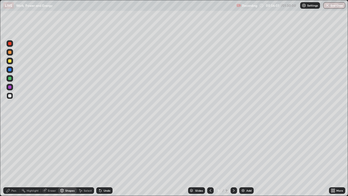
click at [9, 69] on div at bounding box center [9, 69] width 3 height 3
click at [67, 159] on div "Shapes" at bounding box center [69, 190] width 9 height 3
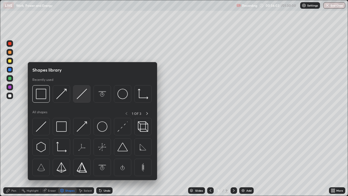
click at [79, 97] on img at bounding box center [82, 94] width 10 height 10
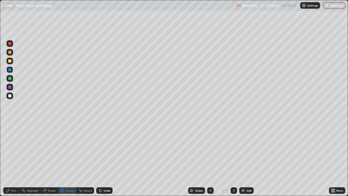
click at [10, 61] on div at bounding box center [9, 60] width 3 height 3
click at [70, 159] on div "Shapes" at bounding box center [69, 190] width 9 height 3
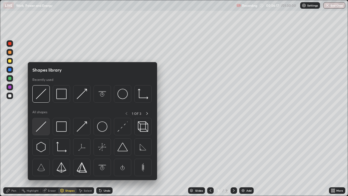
click at [44, 124] on img at bounding box center [41, 126] width 10 height 10
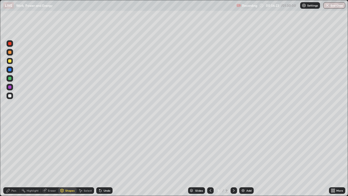
click at [14, 159] on div "Pen" at bounding box center [11, 190] width 16 height 7
click at [9, 61] on div at bounding box center [9, 60] width 3 height 3
click at [10, 53] on div at bounding box center [9, 52] width 3 height 3
click at [243, 159] on img at bounding box center [243, 190] width 4 height 4
click at [10, 60] on div at bounding box center [9, 60] width 3 height 3
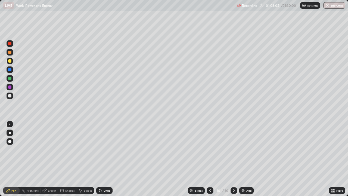
click at [52, 159] on div "Eraser" at bounding box center [52, 190] width 8 height 3
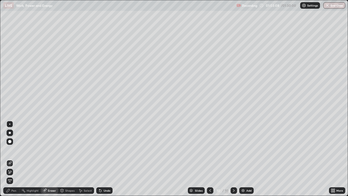
click at [14, 159] on div "Pen" at bounding box center [11, 190] width 16 height 7
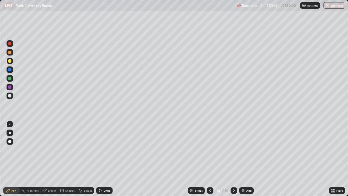
click at [10, 96] on div at bounding box center [9, 95] width 3 height 3
click at [10, 78] on div at bounding box center [9, 78] width 3 height 3
click at [10, 96] on div at bounding box center [9, 95] width 3 height 3
click at [232, 159] on icon at bounding box center [234, 190] width 4 height 4
click at [242, 159] on img at bounding box center [243, 190] width 4 height 4
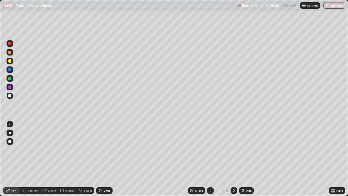
click at [10, 60] on div at bounding box center [9, 60] width 3 height 3
click at [10, 78] on div at bounding box center [9, 78] width 3 height 3
click at [9, 96] on div at bounding box center [9, 95] width 3 height 3
click at [233, 159] on icon at bounding box center [234, 190] width 4 height 4
click at [242, 159] on img at bounding box center [243, 190] width 4 height 4
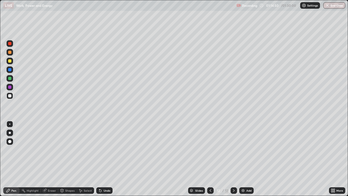
click at [10, 60] on div at bounding box center [9, 60] width 3 height 3
click at [10, 96] on div at bounding box center [9, 95] width 3 height 3
click at [50, 159] on div "Eraser" at bounding box center [52, 190] width 8 height 3
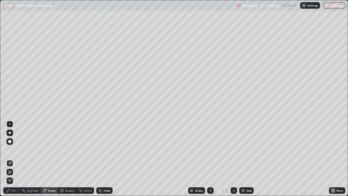
click at [15, 159] on div "Pen" at bounding box center [13, 190] width 5 height 3
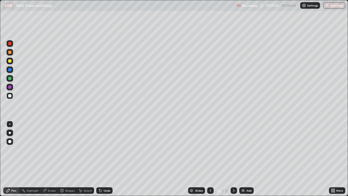
click at [38, 159] on div "Highlight" at bounding box center [30, 190] width 21 height 7
click at [32, 159] on div "Highlight" at bounding box center [30, 190] width 21 height 7
click at [30, 159] on div "Highlight" at bounding box center [30, 190] width 21 height 7
click at [327, 7] on img "button" at bounding box center [328, 5] width 4 height 4
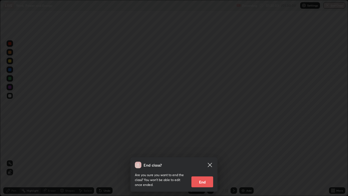
click at [208, 159] on button "End" at bounding box center [203, 181] width 22 height 11
